Goal: Task Accomplishment & Management: Use online tool/utility

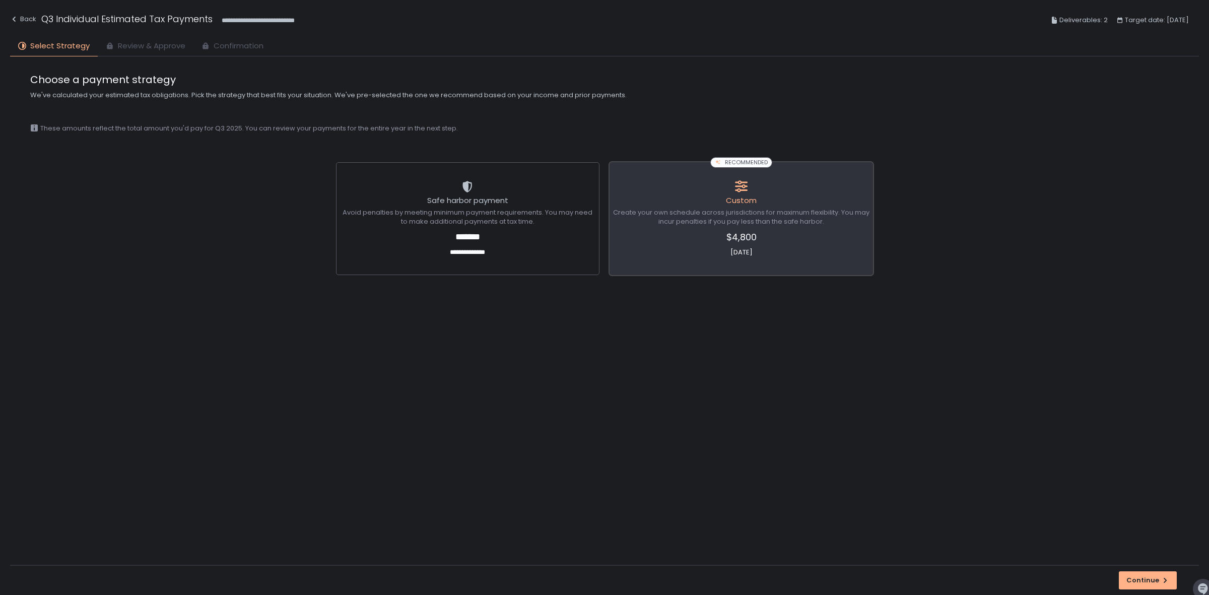
click at [741, 213] on span "Create your own schedule across jurisdictions for maximum flexibility. You may …" at bounding box center [741, 217] width 256 height 18
click at [1141, 575] on button "Continue" at bounding box center [1148, 580] width 58 height 18
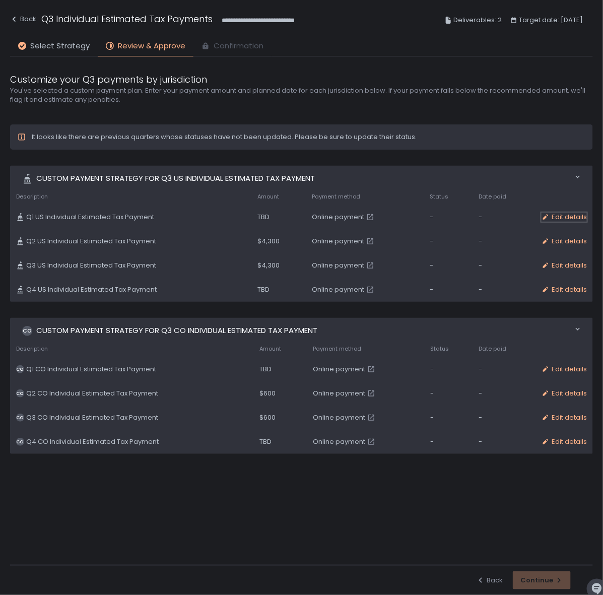
click at [560, 213] on div "Edit details" at bounding box center [564, 217] width 45 height 9
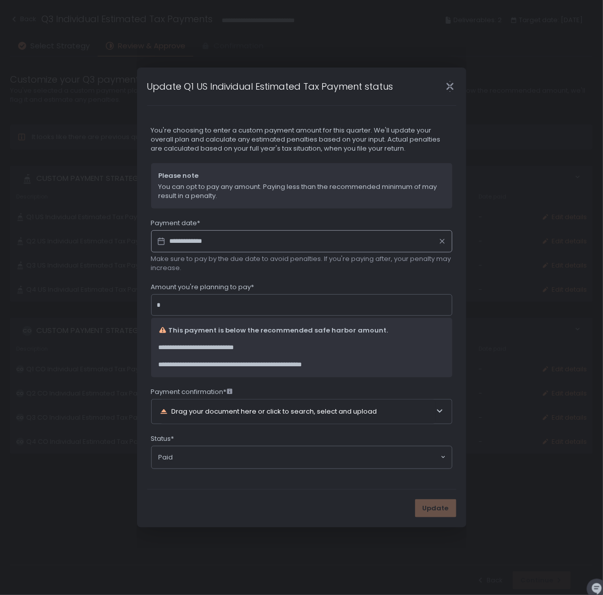
click at [449, 87] on icon "Close" at bounding box center [450, 86] width 7 height 13
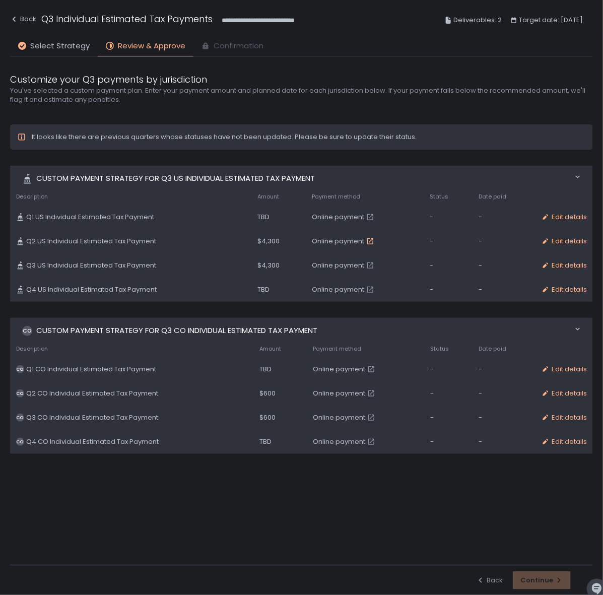
click at [370, 241] on icon "button" at bounding box center [370, 241] width 8 height 8
click at [566, 241] on div "Edit details" at bounding box center [564, 241] width 45 height 9
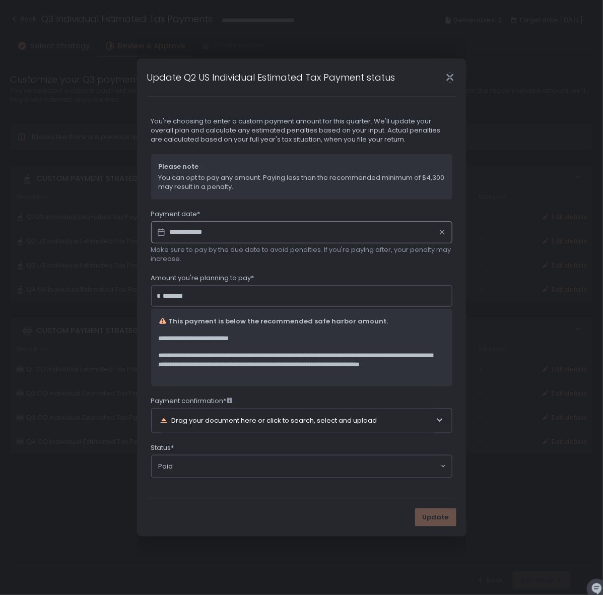
click at [450, 82] on icon "Close" at bounding box center [450, 77] width 11 height 11
